Goal: Information Seeking & Learning: Learn about a topic

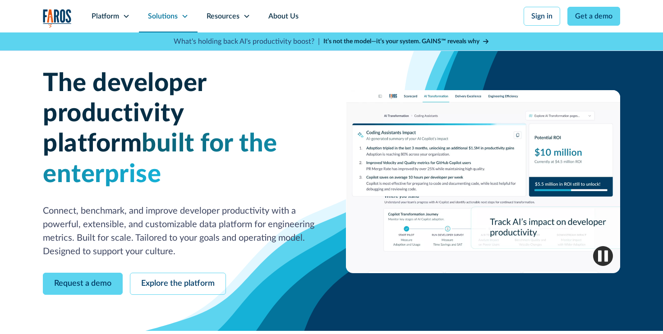
click at [165, 16] on div "Solutions" at bounding box center [163, 16] width 30 height 11
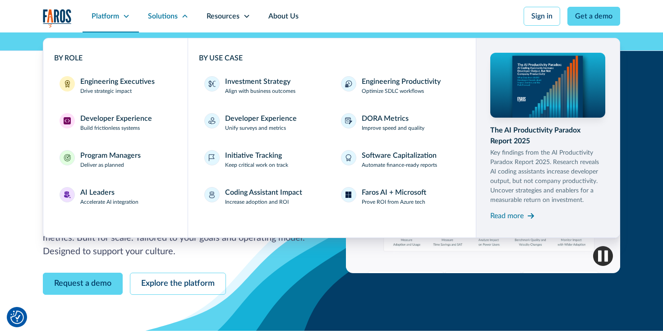
click at [120, 20] on div "Platform" at bounding box center [111, 16] width 56 height 32
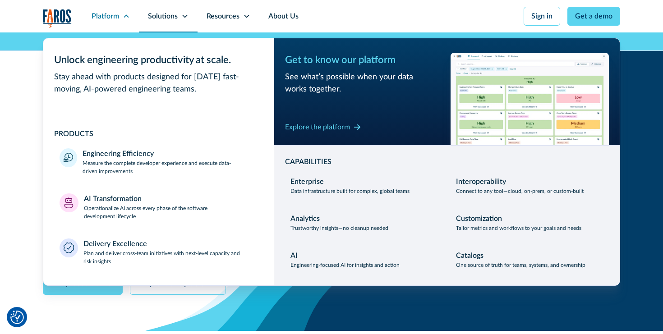
click at [178, 17] on div "Solutions" at bounding box center [168, 16] width 59 height 32
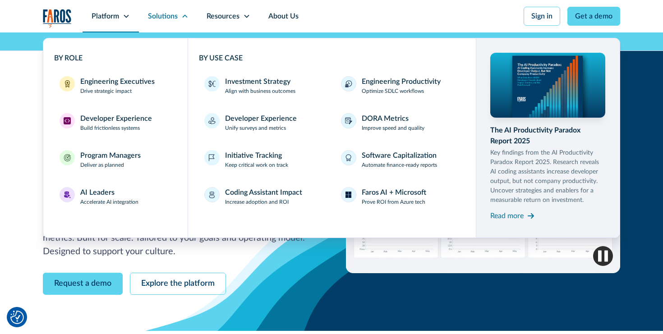
click at [124, 13] on icon at bounding box center [126, 16] width 7 height 7
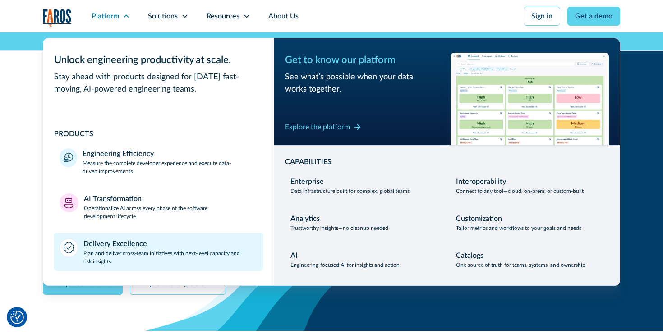
click at [94, 243] on div "Delivery Excellence" at bounding box center [115, 244] width 64 height 11
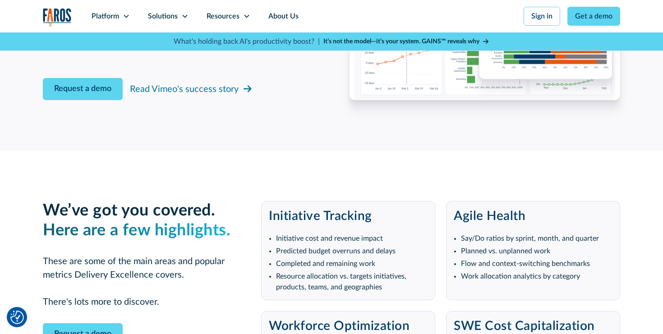
scroll to position [1582, 0]
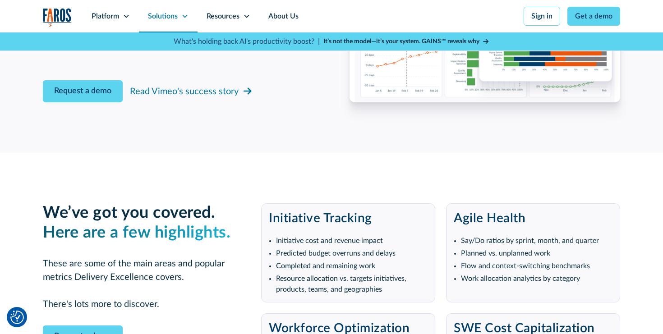
click at [193, 16] on div "Solutions" at bounding box center [168, 16] width 59 height 32
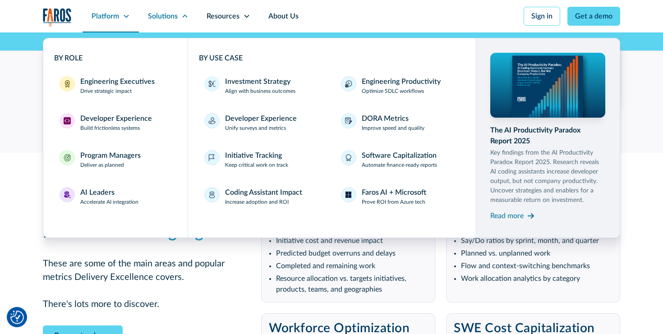
click at [129, 13] on icon at bounding box center [126, 16] width 7 height 7
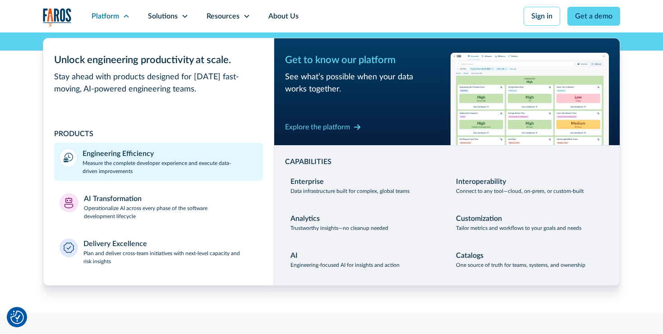
scroll to position [1774, 0]
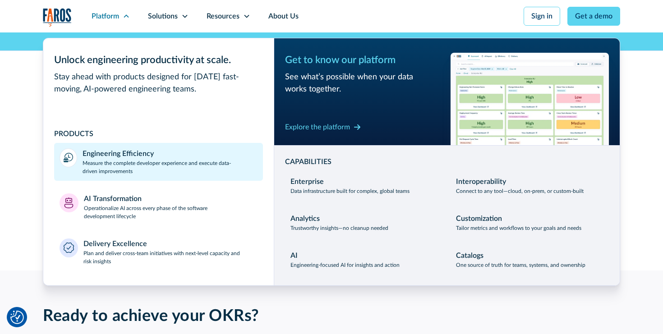
click at [132, 166] on p "Measure the complete developer experience and execute data-driven improvements" at bounding box center [170, 167] width 175 height 16
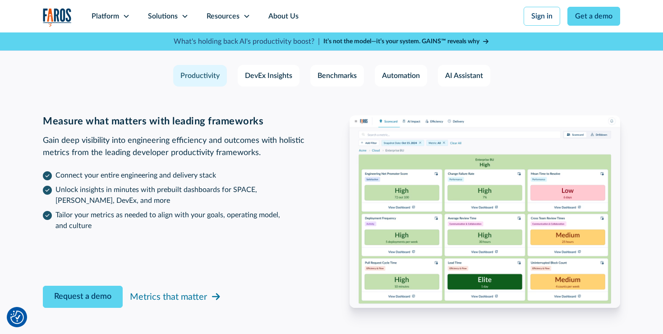
scroll to position [1318, 0]
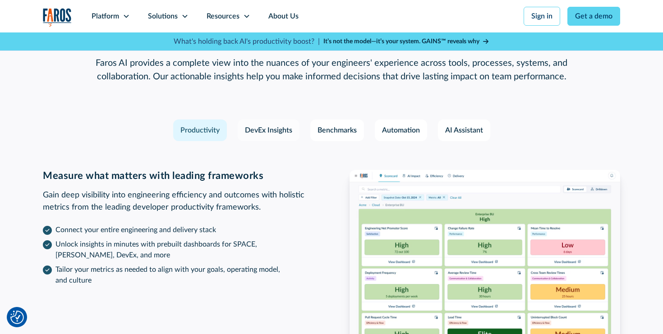
click at [262, 133] on div "DevEx Insights" at bounding box center [268, 130] width 47 height 11
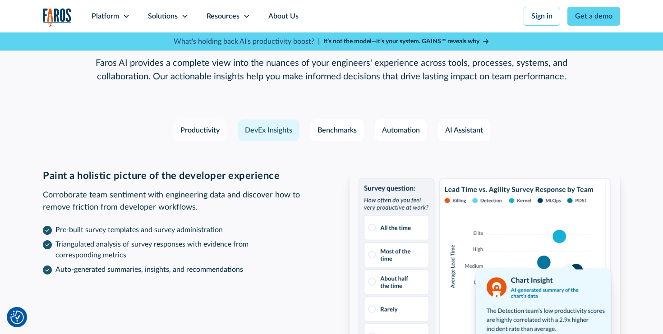
click at [209, 132] on div "Productivity" at bounding box center [200, 130] width 39 height 11
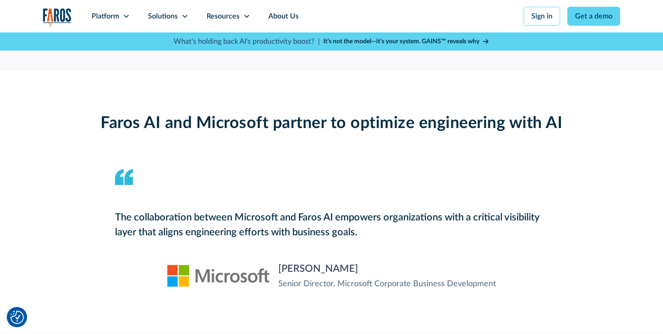
scroll to position [765, 0]
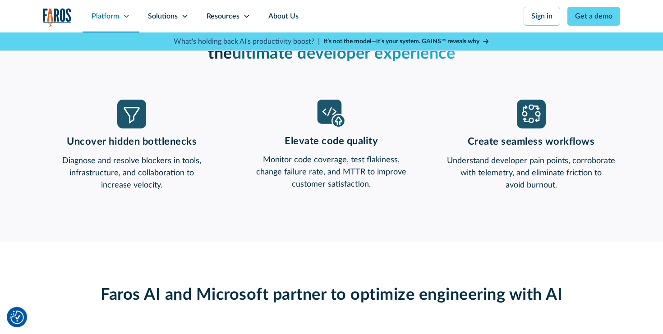
click at [121, 23] on div "Platform" at bounding box center [111, 16] width 56 height 32
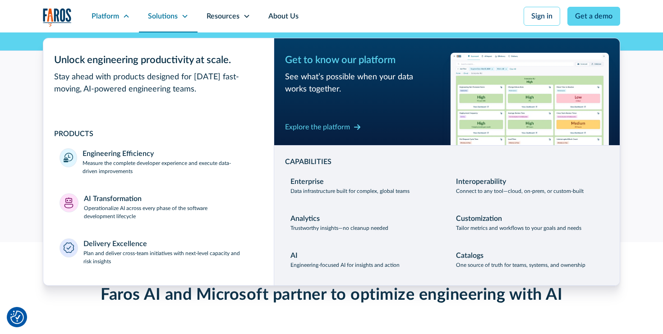
click at [192, 18] on div "Solutions" at bounding box center [168, 16] width 59 height 32
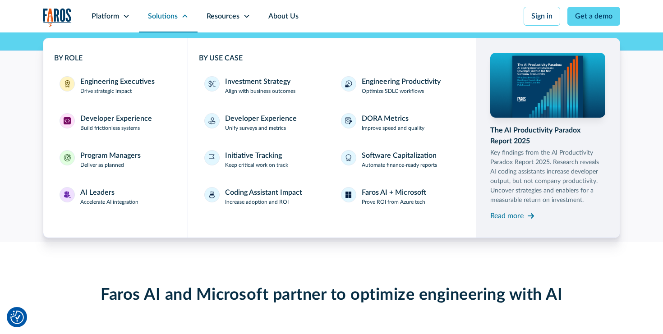
click at [180, 19] on div "Solutions" at bounding box center [168, 16] width 59 height 32
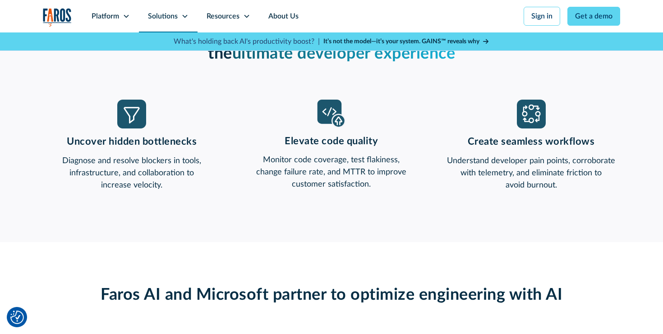
click at [180, 19] on div "Solutions" at bounding box center [168, 16] width 59 height 32
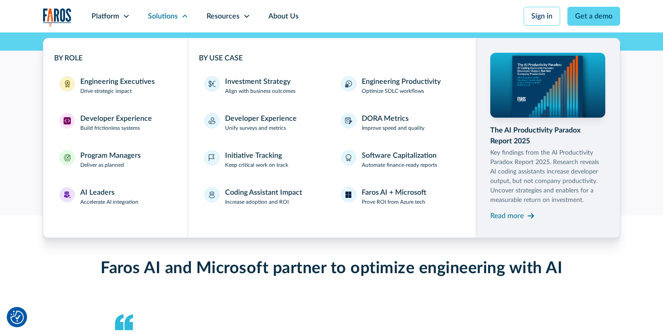
scroll to position [794, 0]
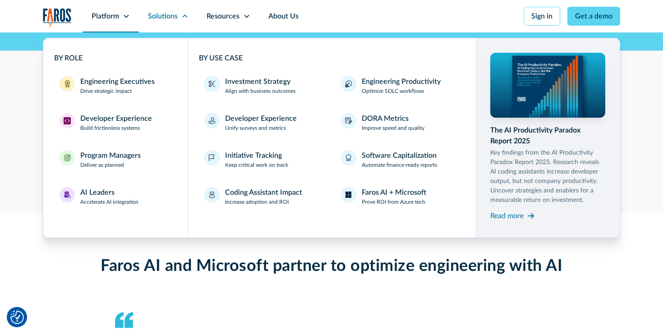
click at [129, 18] on icon at bounding box center [126, 16] width 7 height 7
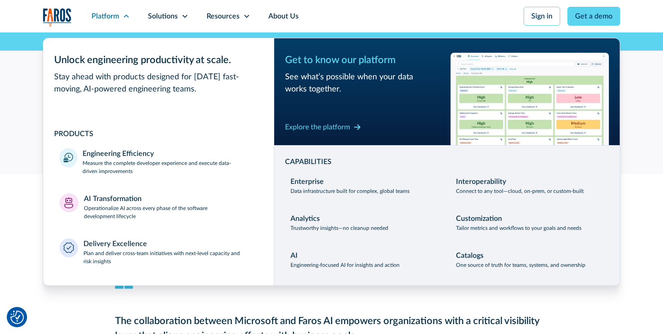
scroll to position [834, 0]
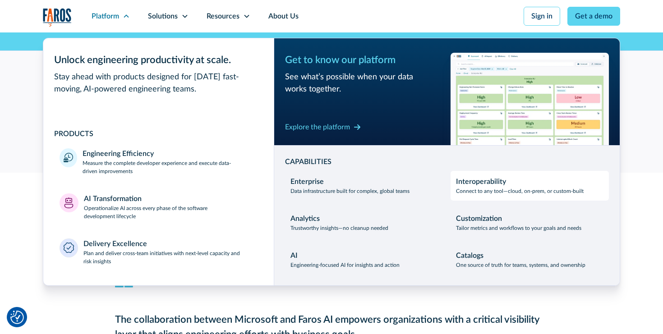
click at [497, 189] on p "Connect to any tool—cloud, on-prem, or custom-built" at bounding box center [520, 191] width 128 height 8
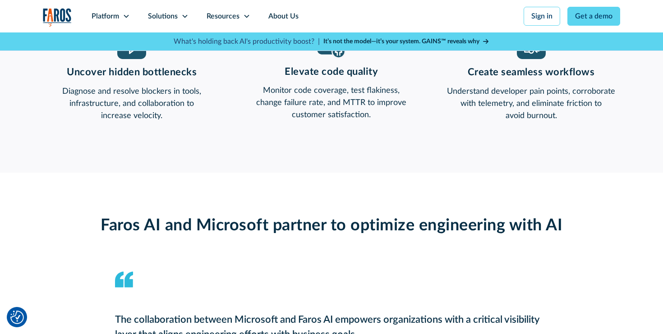
scroll to position [861, 0]
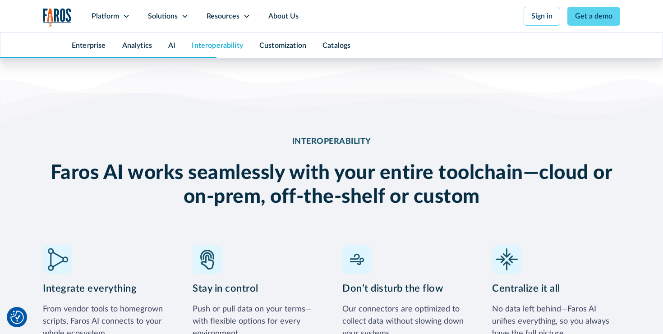
scroll to position [2425, 0]
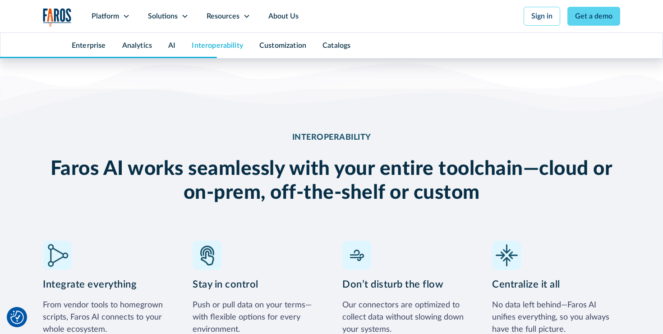
click at [244, 241] on div "Stay in control Push or pull data on your terms—with flexible options for every…" at bounding box center [257, 288] width 128 height 95
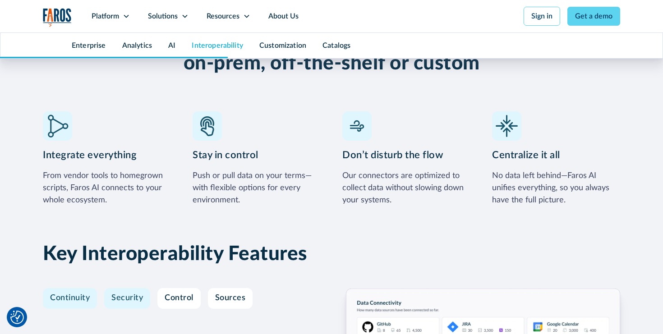
click at [119, 294] on div "Security" at bounding box center [127, 299] width 32 height 10
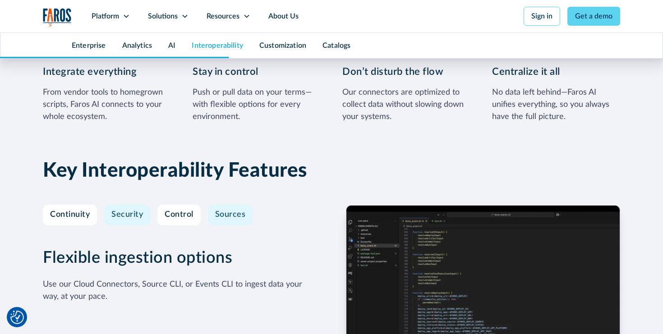
scroll to position [2619, 0]
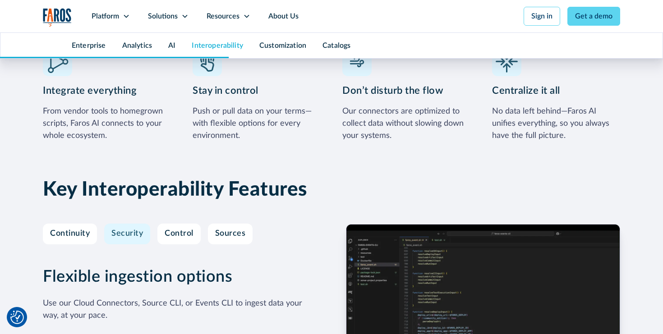
click at [187, 224] on div "Flexible ingestion options Use our Cloud Connectors, Source CLI, or Events CLI …" at bounding box center [180, 321] width 274 height 195
click at [187, 224] on link "Control" at bounding box center [178, 234] width 43 height 21
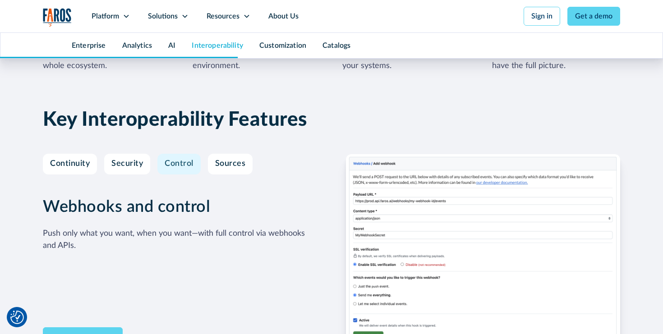
scroll to position [2641, 0]
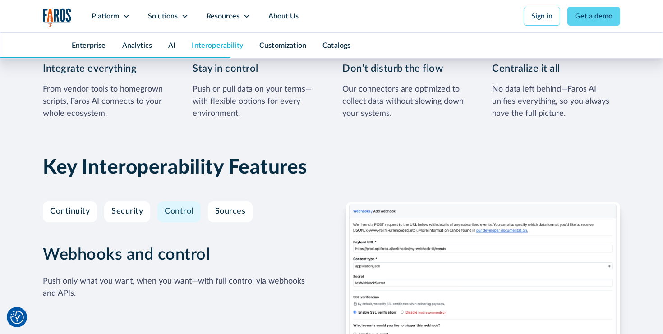
click at [235, 156] on div "Key Interoperability Features Continuity Security Control Sources High-performa…" at bounding box center [332, 276] width 578 height 241
click at [75, 207] on div "Continuity" at bounding box center [70, 212] width 40 height 10
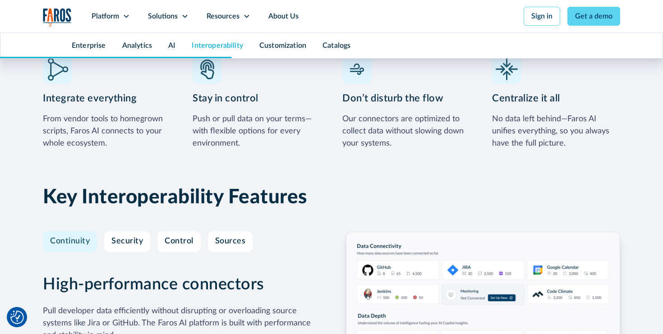
scroll to position [2513, 0]
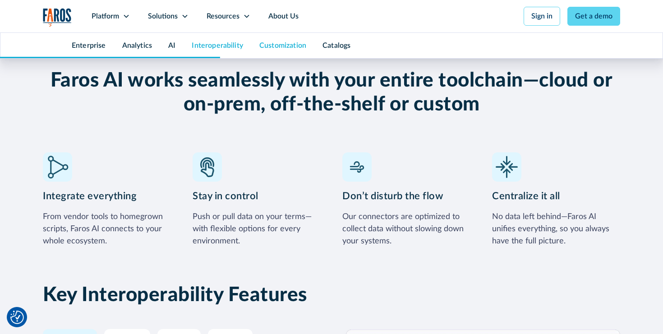
click at [279, 43] on link "Customization" at bounding box center [282, 45] width 47 height 7
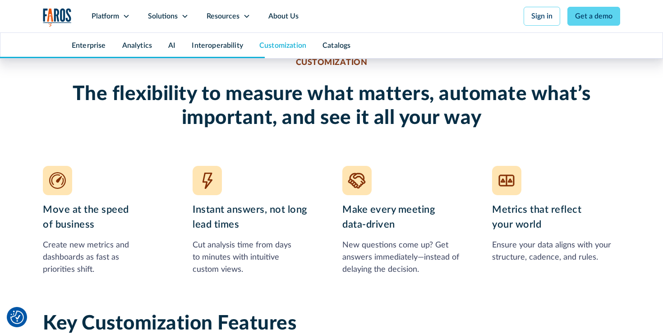
scroll to position [3136, 0]
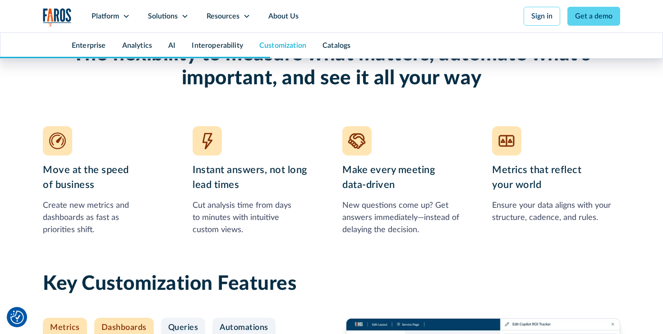
click at [146, 318] on link "Dashboards" at bounding box center [124, 328] width 60 height 21
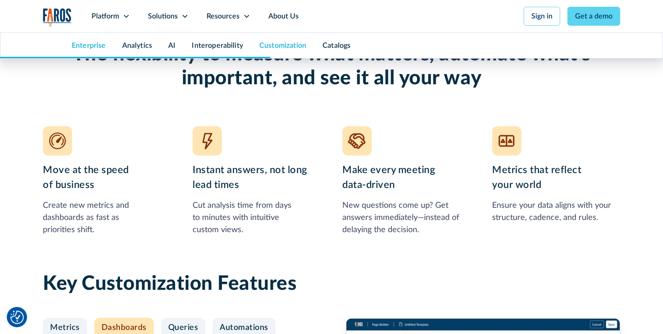
click at [88, 44] on link "Enterprise" at bounding box center [89, 45] width 34 height 7
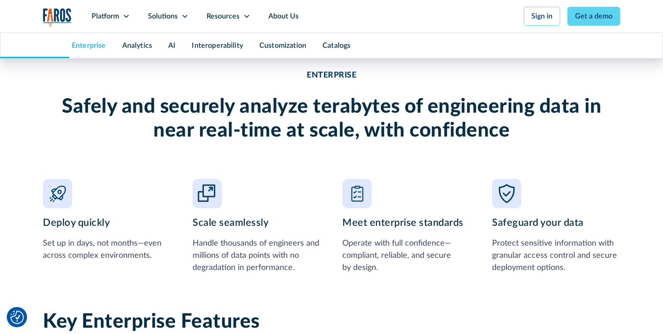
scroll to position [693, 0]
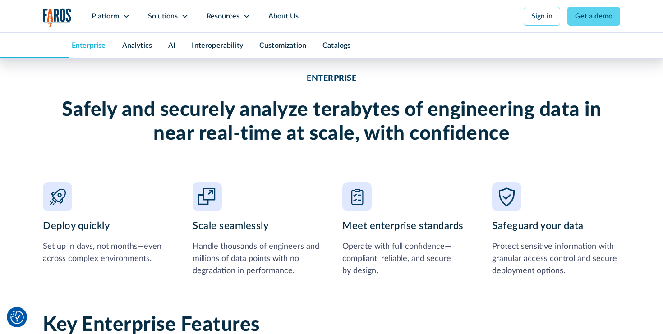
click at [489, 191] on div "Deploy quickly Set up in days, not months—even across complex environments. Sca…" at bounding box center [332, 229] width 578 height 95
click at [503, 198] on img at bounding box center [506, 196] width 29 height 29
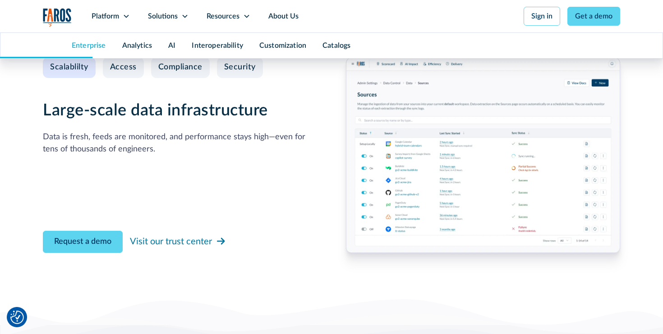
scroll to position [946, 0]
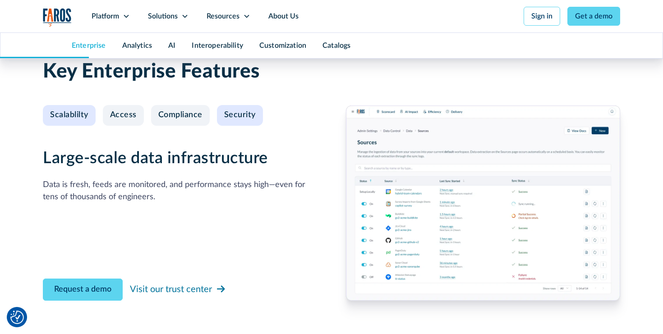
click at [231, 113] on div "Security" at bounding box center [240, 116] width 32 height 10
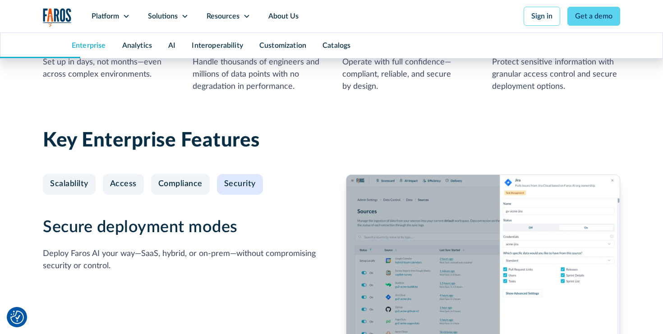
scroll to position [832, 0]
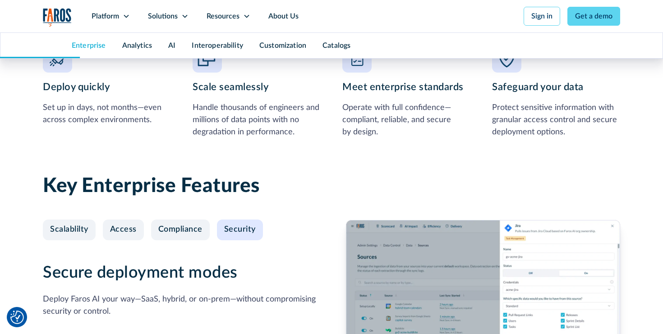
click at [176, 244] on div "Secure deployment modes Deploy Faros AI your way—SaaS, hybrid, or on-prem—witho…" at bounding box center [180, 317] width 274 height 195
click at [176, 238] on link "Compliance" at bounding box center [180, 230] width 59 height 21
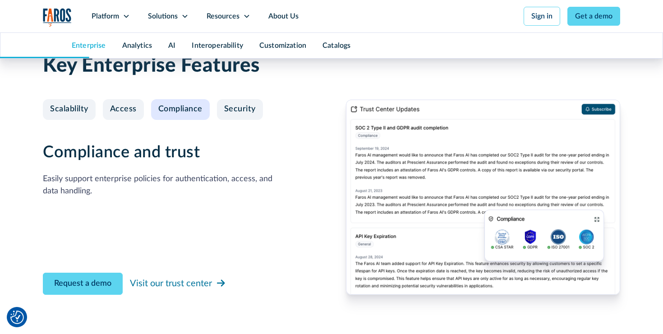
scroll to position [959, 0]
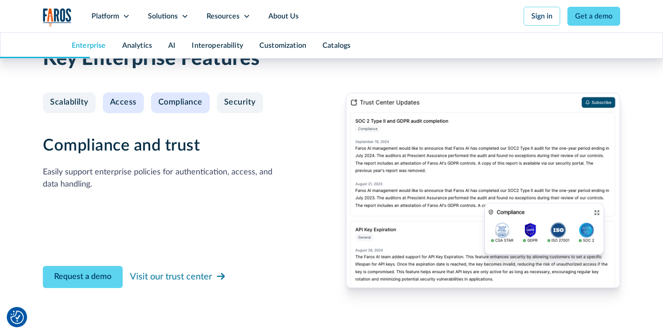
click at [128, 103] on div "Access" at bounding box center [123, 103] width 27 height 10
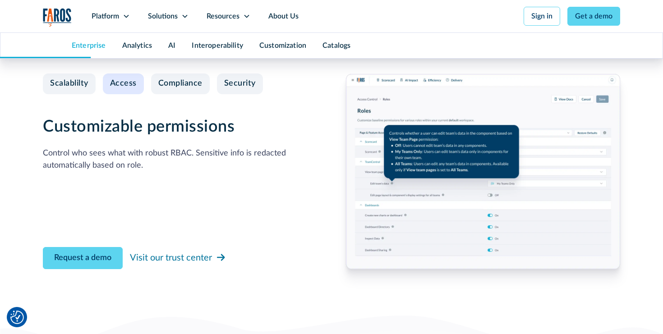
scroll to position [982, 0]
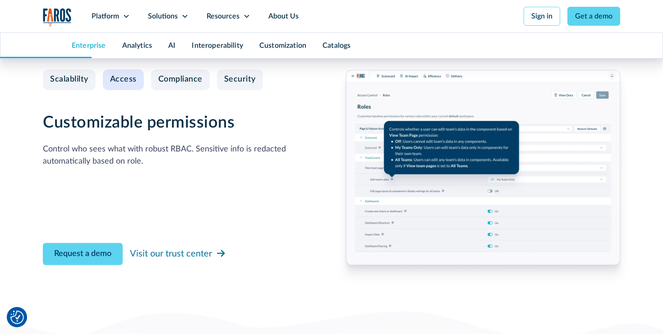
click at [139, 150] on div "Control who sees what with robust RBAC. Sensitive info is redacted automaticall…" at bounding box center [180, 156] width 274 height 24
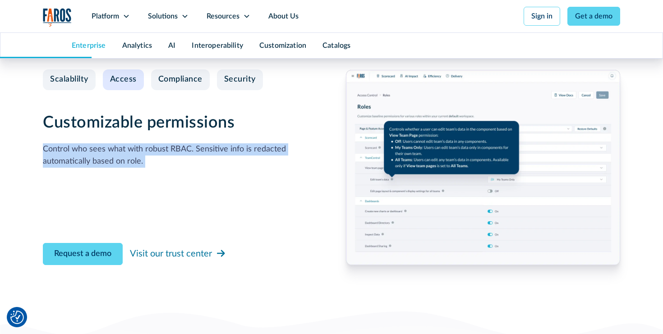
click at [139, 150] on div "Control who sees what with robust RBAC. Sensitive info is redacted automaticall…" at bounding box center [180, 156] width 274 height 24
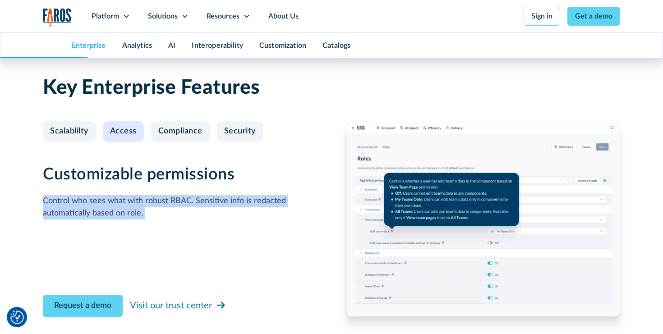
scroll to position [937, 0]
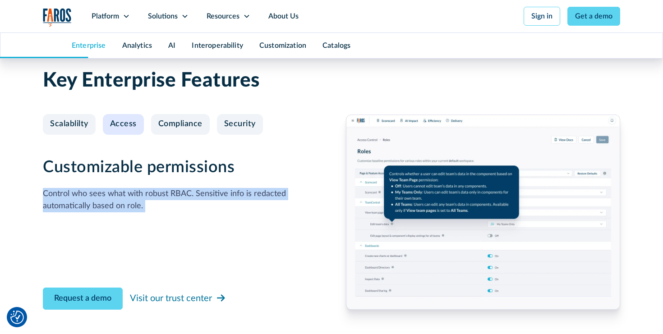
click at [446, 185] on img at bounding box center [483, 212] width 274 height 195
copy div "Control who sees what with robust RBAC. Sensitive info is redacted automaticall…"
click at [123, 201] on div "Control who sees what with robust RBAC. Sensitive info is redacted automaticall…" at bounding box center [180, 200] width 274 height 24
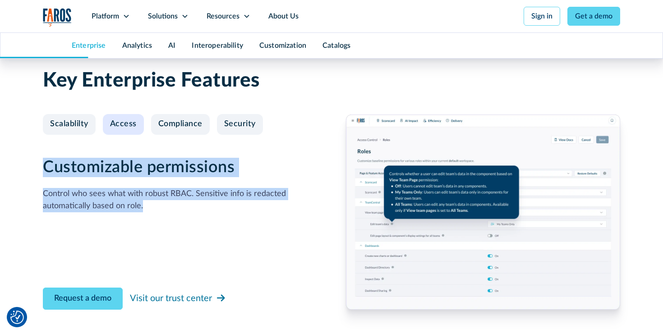
drag, startPoint x: 152, startPoint y: 208, endPoint x: 37, endPoint y: 165, distance: 122.8
click at [37, 165] on div "Key Enterprise Features Scalablilty Access Compliance Security Large-scale data…" at bounding box center [331, 202] width 663 height 302
copy div "Customizable permissions Control who sees what with robust RBAC. Sensitive info…"
